Goal: Navigation & Orientation: Find specific page/section

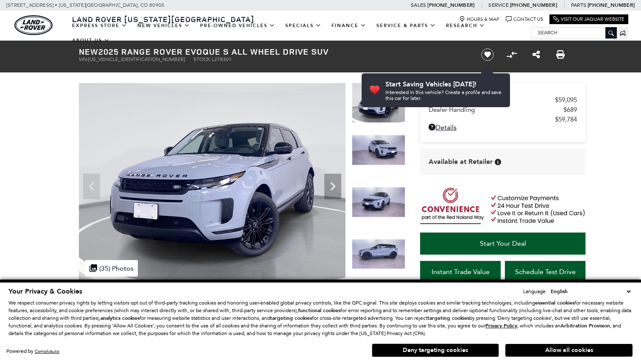
click at [375, 212] on img at bounding box center [378, 202] width 53 height 31
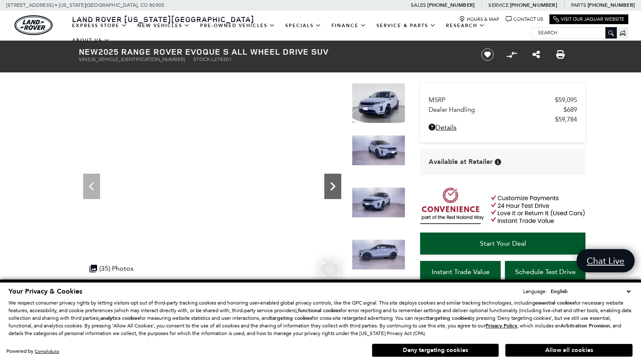
click at [327, 187] on icon "Next" at bounding box center [332, 186] width 17 height 17
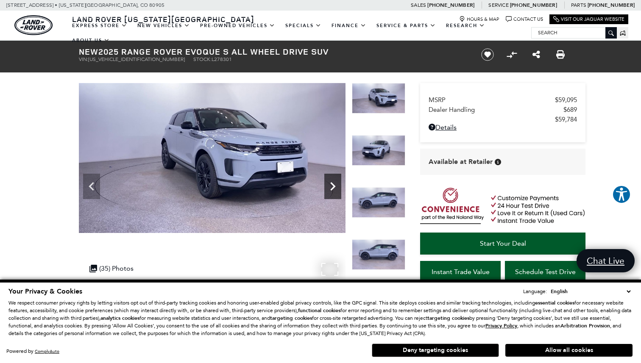
click at [327, 187] on icon "Next" at bounding box center [332, 186] width 17 height 17
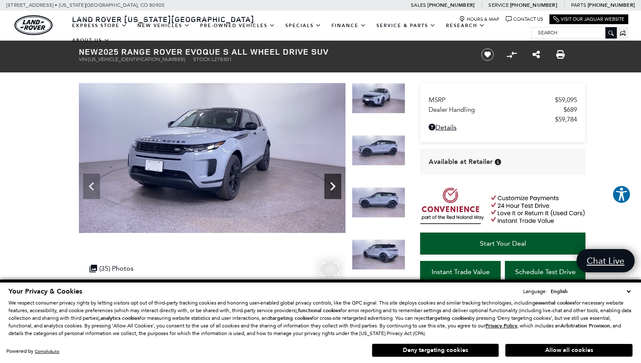
click at [329, 186] on icon "Next" at bounding box center [332, 186] width 17 height 17
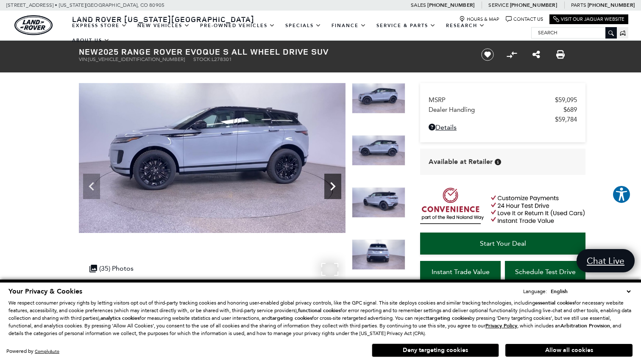
click at [329, 187] on icon "Next" at bounding box center [332, 186] width 17 height 17
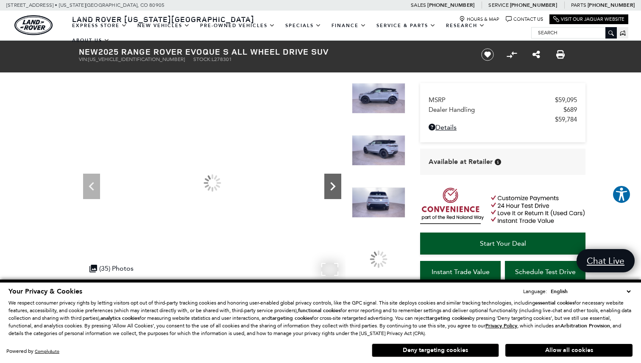
click at [329, 187] on icon "Next" at bounding box center [332, 186] width 17 height 17
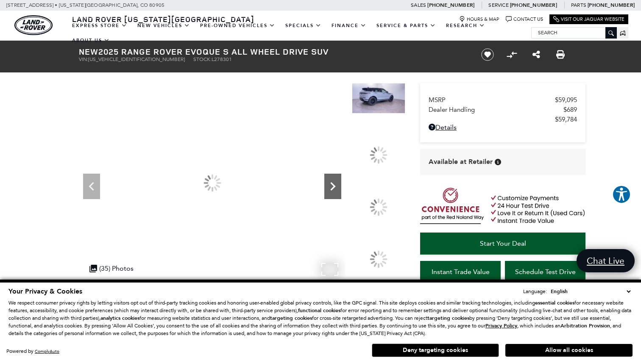
click at [329, 187] on icon "Next" at bounding box center [332, 186] width 17 height 17
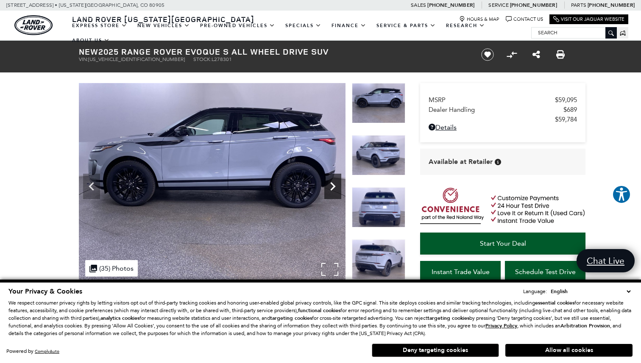
click at [329, 187] on icon "Next" at bounding box center [332, 186] width 17 height 17
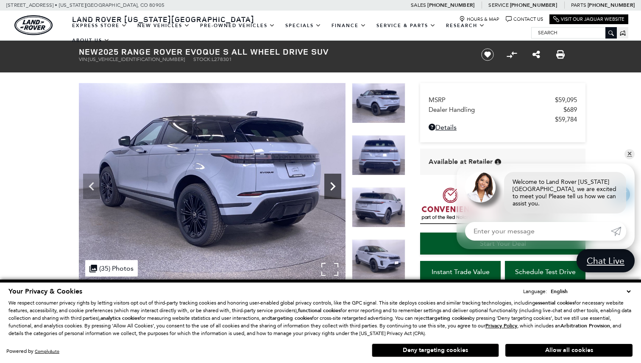
click at [329, 187] on icon "Next" at bounding box center [332, 186] width 17 height 17
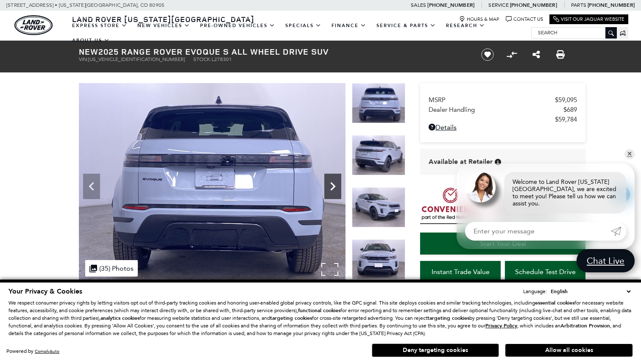
click at [329, 187] on icon "Next" at bounding box center [332, 186] width 17 height 17
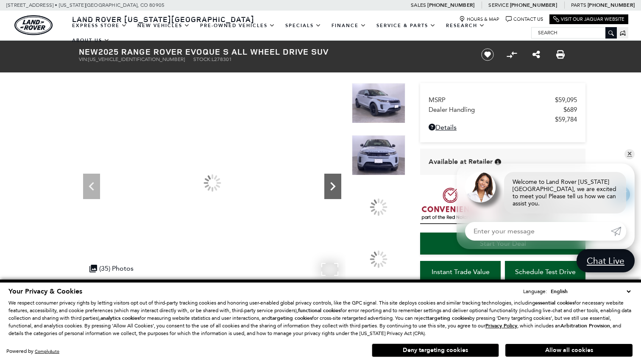
click at [329, 187] on icon "Next" at bounding box center [332, 186] width 17 height 17
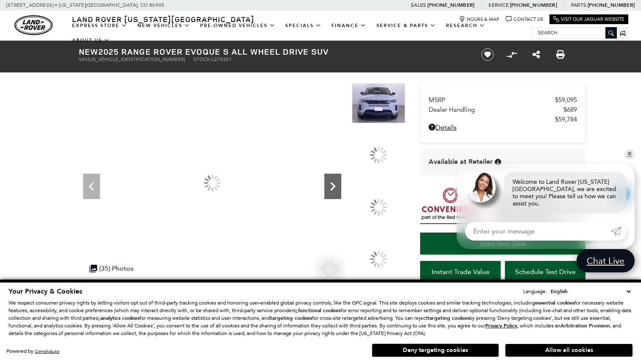
click at [329, 187] on icon "Next" at bounding box center [332, 186] width 17 height 17
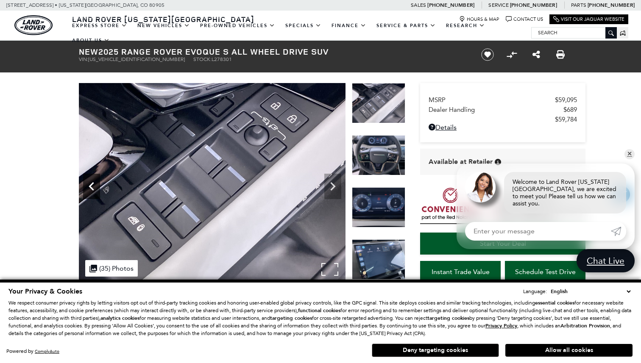
click at [86, 189] on icon "Previous" at bounding box center [91, 186] width 17 height 17
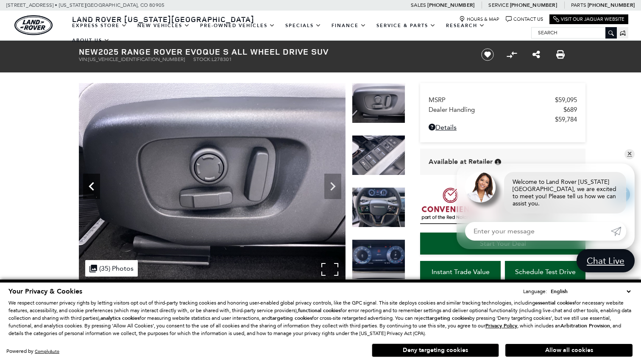
click at [86, 189] on icon "Previous" at bounding box center [91, 186] width 17 height 17
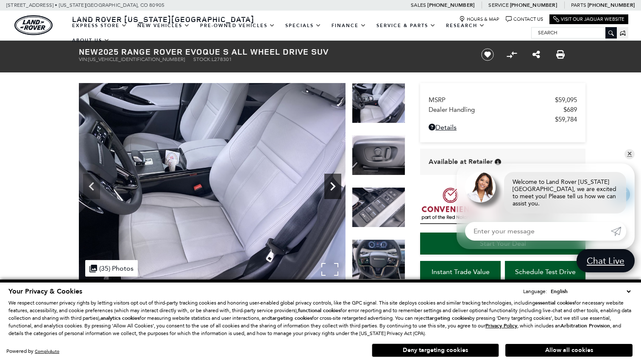
click at [331, 182] on icon "Next" at bounding box center [332, 186] width 17 height 17
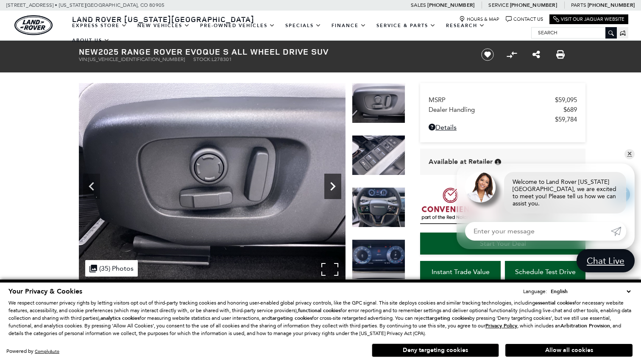
click at [331, 182] on icon "Next" at bounding box center [332, 186] width 17 height 17
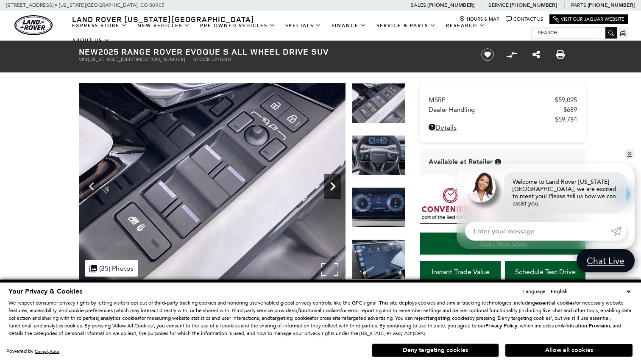
click at [331, 181] on icon "Next" at bounding box center [332, 186] width 17 height 17
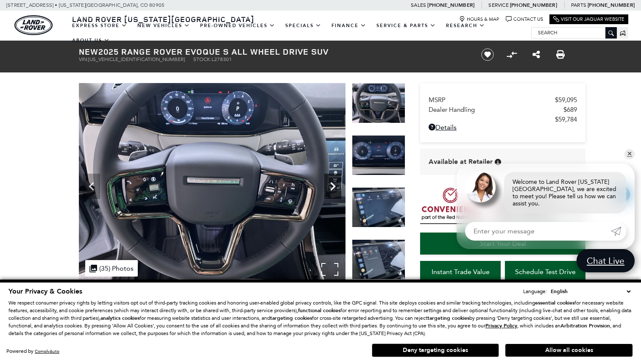
click at [331, 181] on icon "Next" at bounding box center [332, 186] width 17 height 17
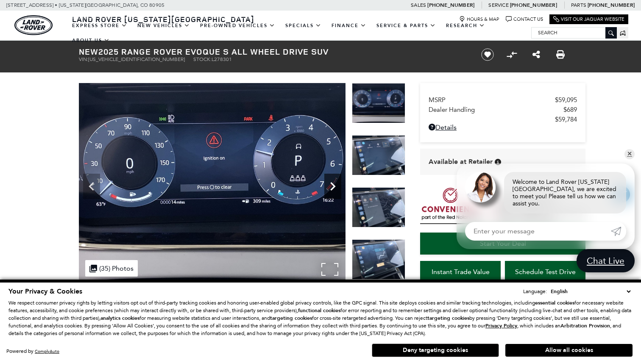
click at [331, 181] on icon "Next" at bounding box center [332, 186] width 17 height 17
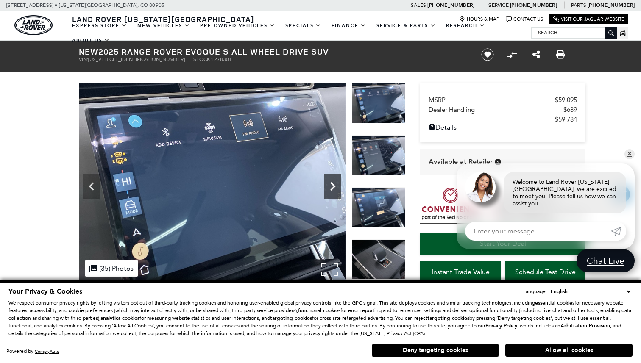
click at [331, 181] on icon "Next" at bounding box center [332, 186] width 17 height 17
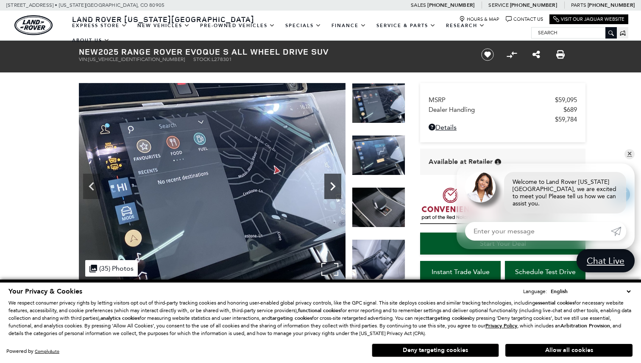
click at [331, 181] on icon "Next" at bounding box center [332, 186] width 17 height 17
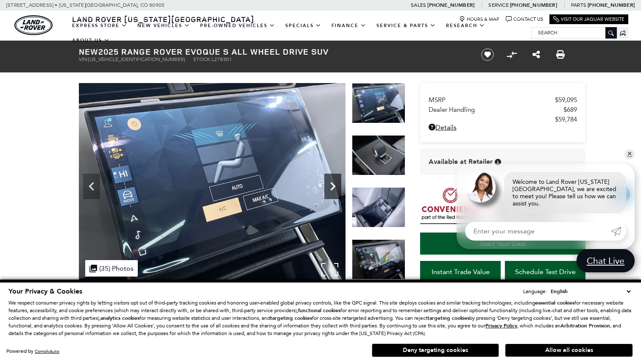
click at [331, 181] on icon "Next" at bounding box center [332, 186] width 17 height 17
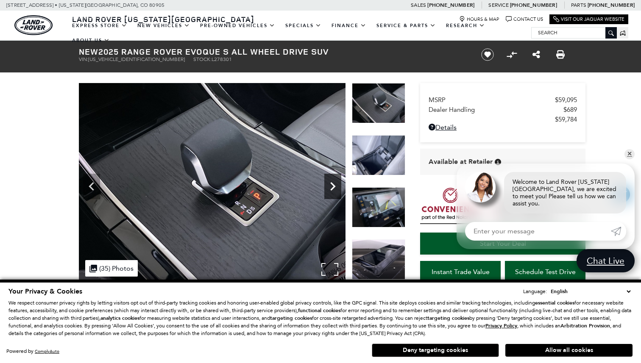
click at [331, 181] on icon "Next" at bounding box center [332, 186] width 17 height 17
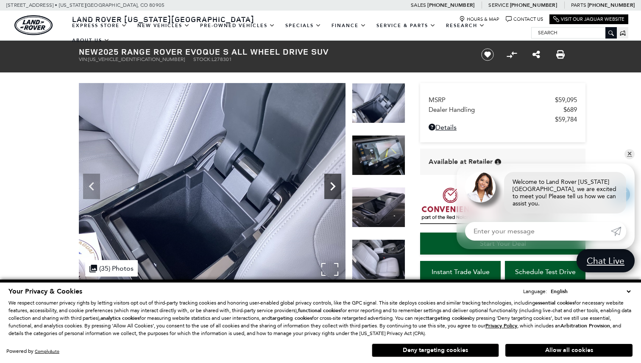
click at [331, 181] on icon "Next" at bounding box center [332, 186] width 17 height 17
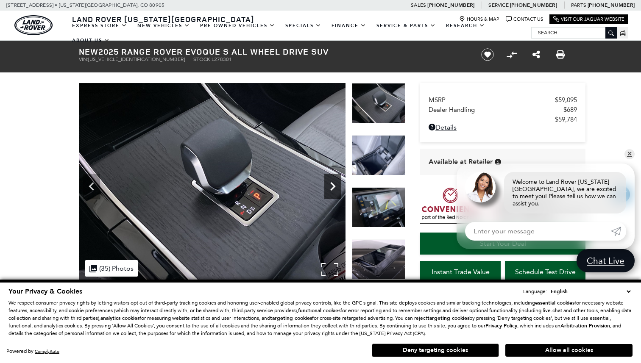
click at [331, 181] on icon "Next" at bounding box center [332, 186] width 17 height 17
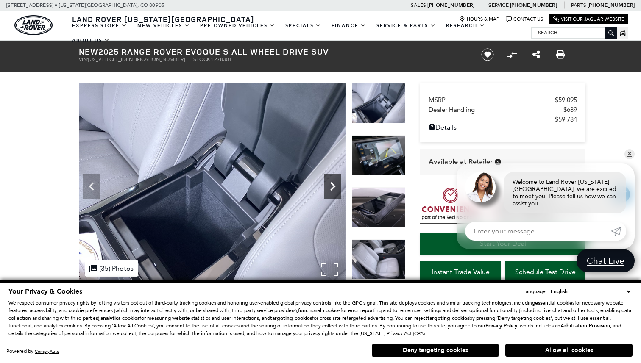
click at [332, 183] on icon "Next" at bounding box center [332, 186] width 5 height 8
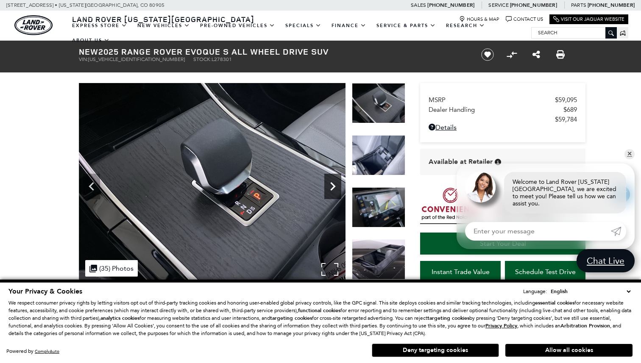
click at [335, 187] on icon "Next" at bounding box center [332, 186] width 17 height 17
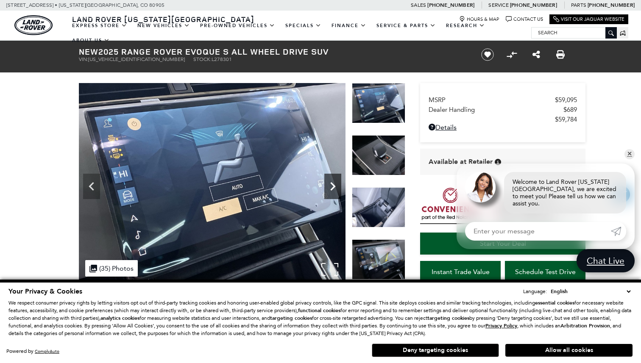
click at [335, 187] on icon "Next" at bounding box center [332, 186] width 17 height 17
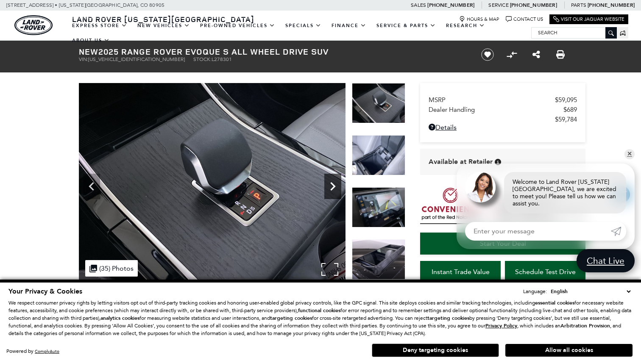
click at [335, 187] on icon "Next" at bounding box center [332, 186] width 17 height 17
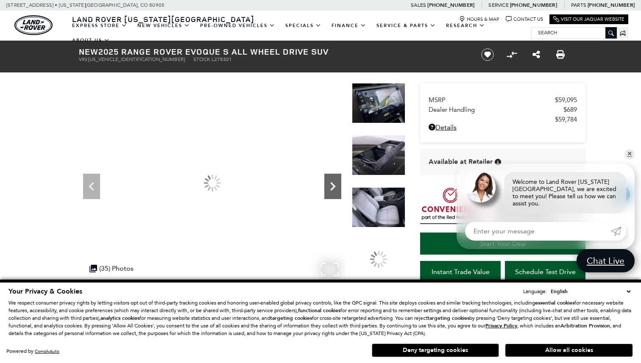
click at [335, 187] on icon "Next" at bounding box center [332, 186] width 17 height 17
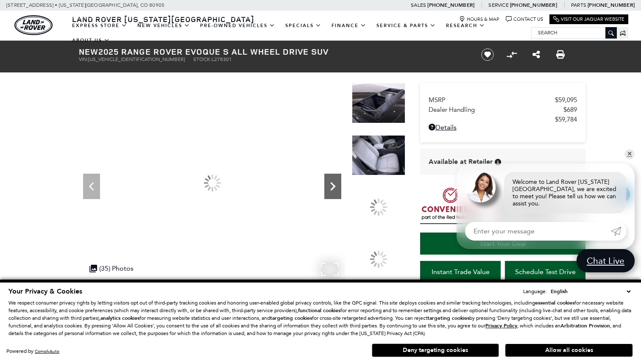
click at [335, 187] on icon "Next" at bounding box center [332, 186] width 17 height 17
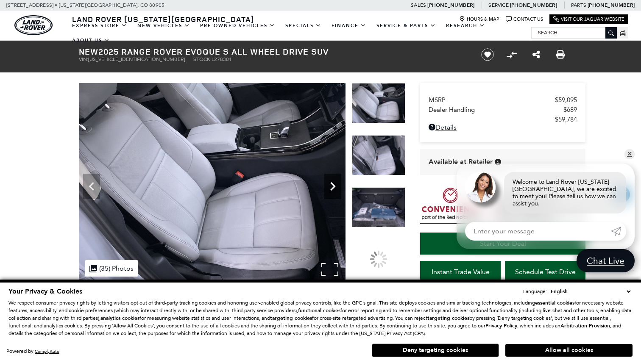
click at [335, 187] on icon "Next" at bounding box center [332, 186] width 17 height 17
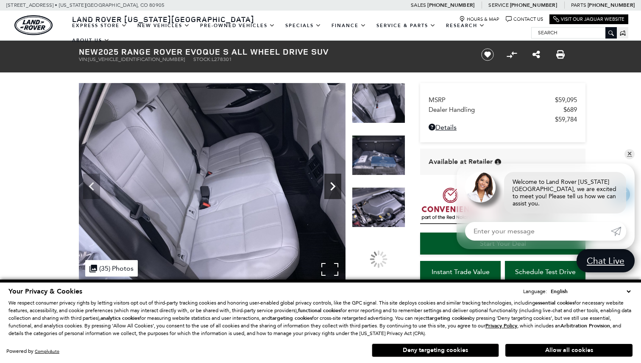
click at [335, 187] on icon "Next" at bounding box center [332, 186] width 17 height 17
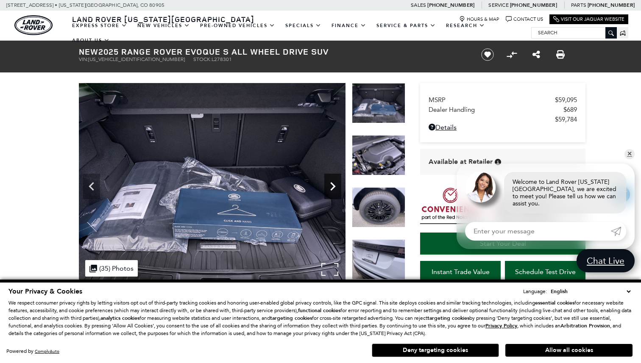
click at [335, 187] on icon "Next" at bounding box center [332, 186] width 17 height 17
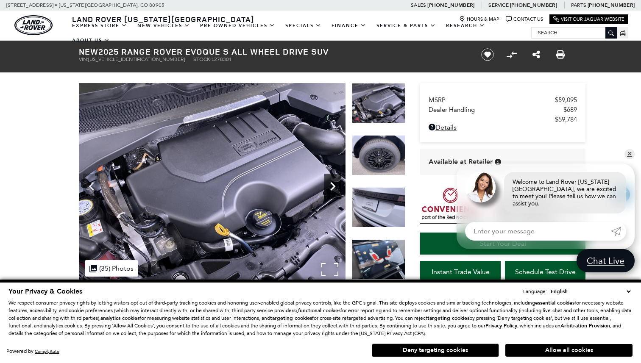
click at [335, 187] on icon "Next" at bounding box center [332, 186] width 17 height 17
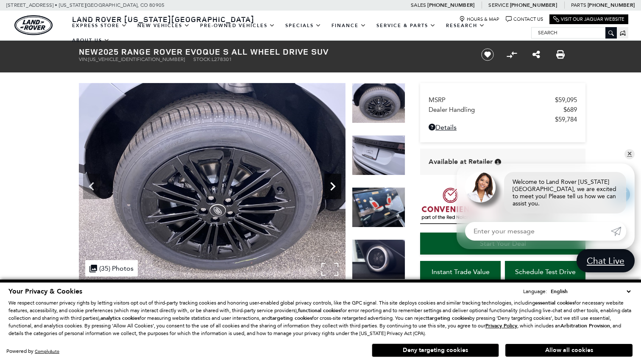
click at [335, 187] on icon "Next" at bounding box center [332, 186] width 17 height 17
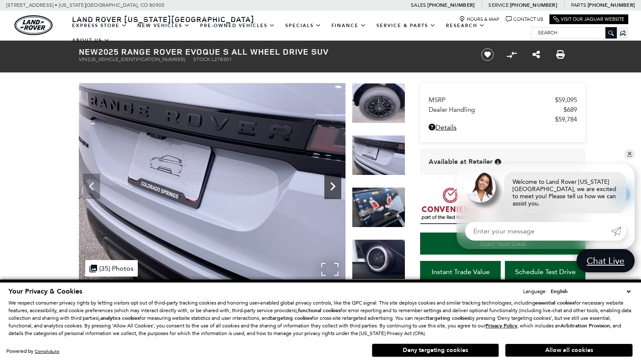
click at [335, 187] on icon "Next" at bounding box center [332, 186] width 17 height 17
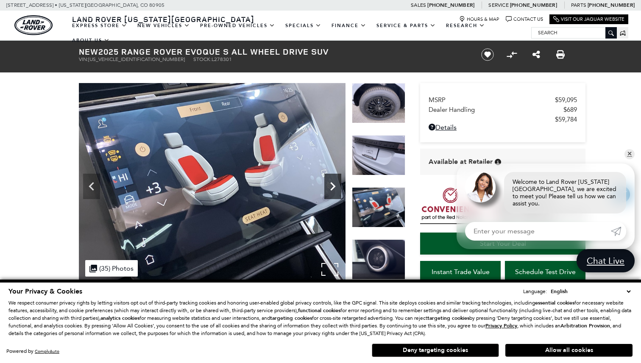
click at [335, 187] on icon "Next" at bounding box center [332, 186] width 17 height 17
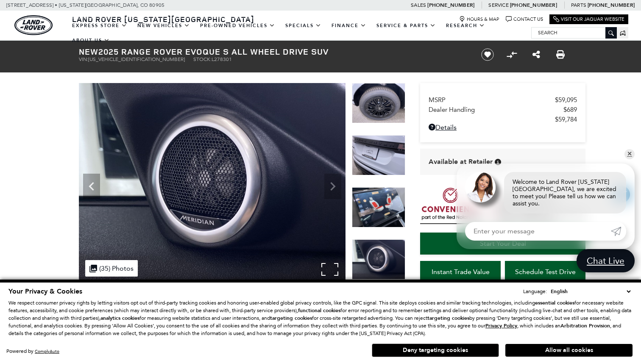
click at [335, 187] on img at bounding box center [212, 183] width 267 height 200
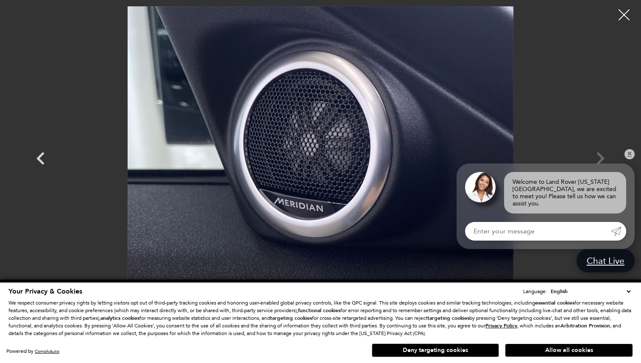
click at [619, 11] on div at bounding box center [624, 15] width 22 height 22
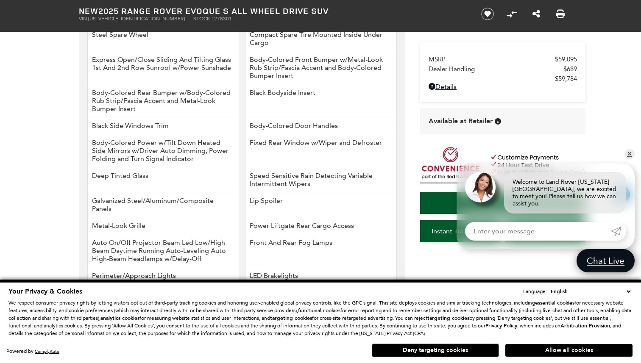
scroll to position [1098, 0]
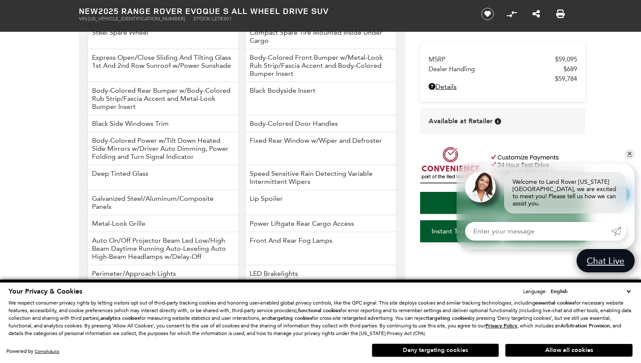
click at [417, 351] on button "Deny targeting cookies" at bounding box center [435, 351] width 127 height 14
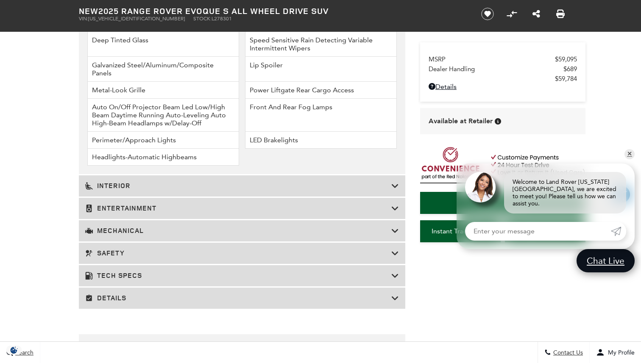
scroll to position [1236, 0]
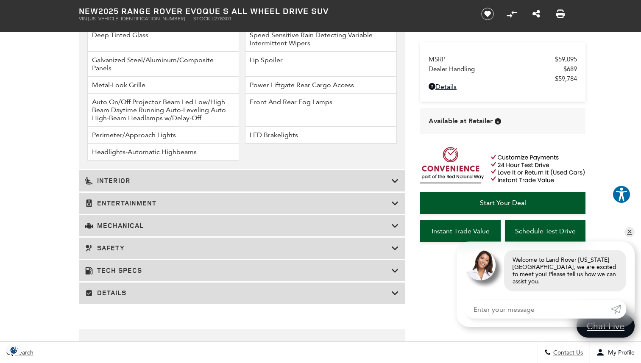
click at [394, 199] on icon at bounding box center [395, 203] width 8 height 8
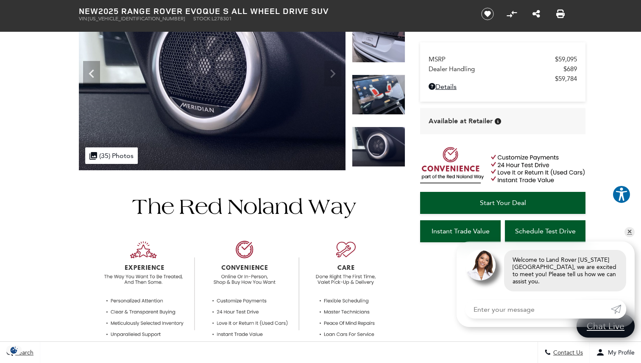
scroll to position [0, 0]
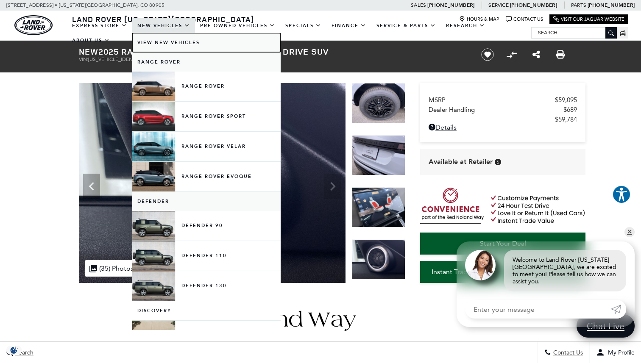
click at [163, 42] on link "View New Vehicles" at bounding box center [206, 42] width 148 height 19
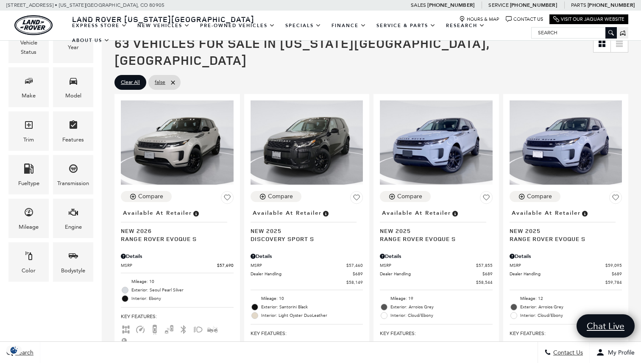
scroll to position [176, 0]
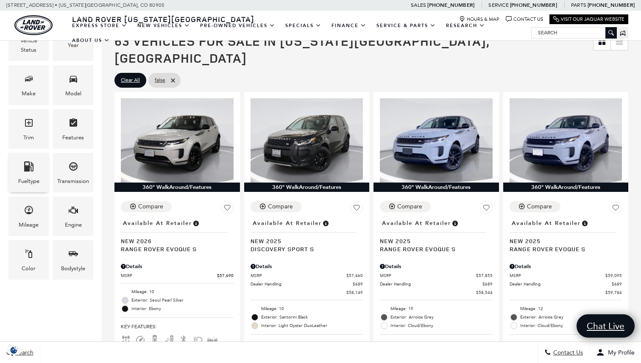
click at [32, 173] on span "Fueltype" at bounding box center [29, 167] width 10 height 17
